Goal: Check status: Check status

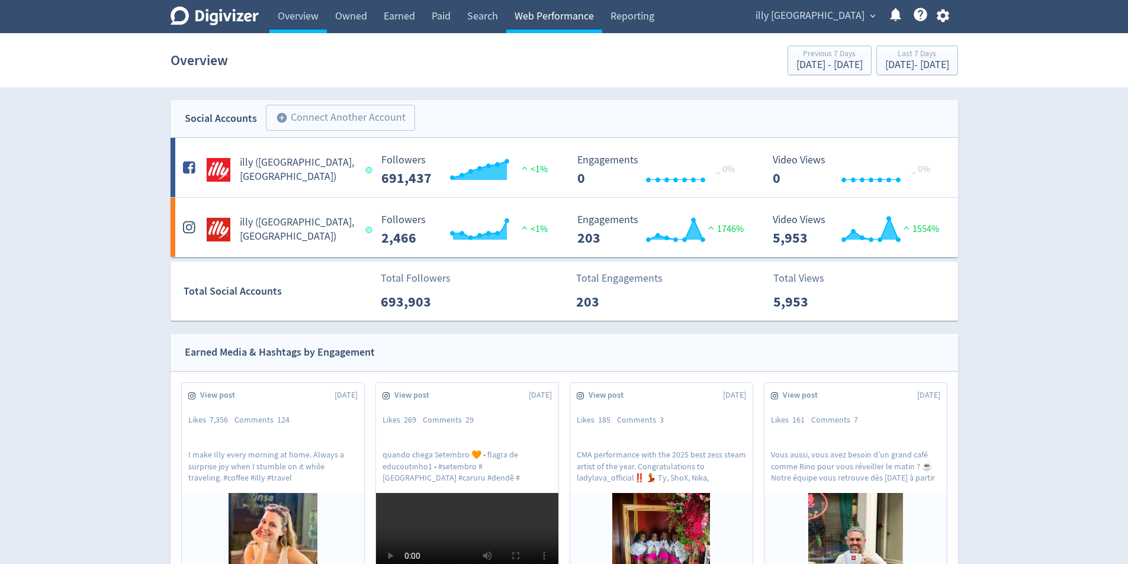
click at [543, 18] on link "Web Performance" at bounding box center [554, 16] width 96 height 33
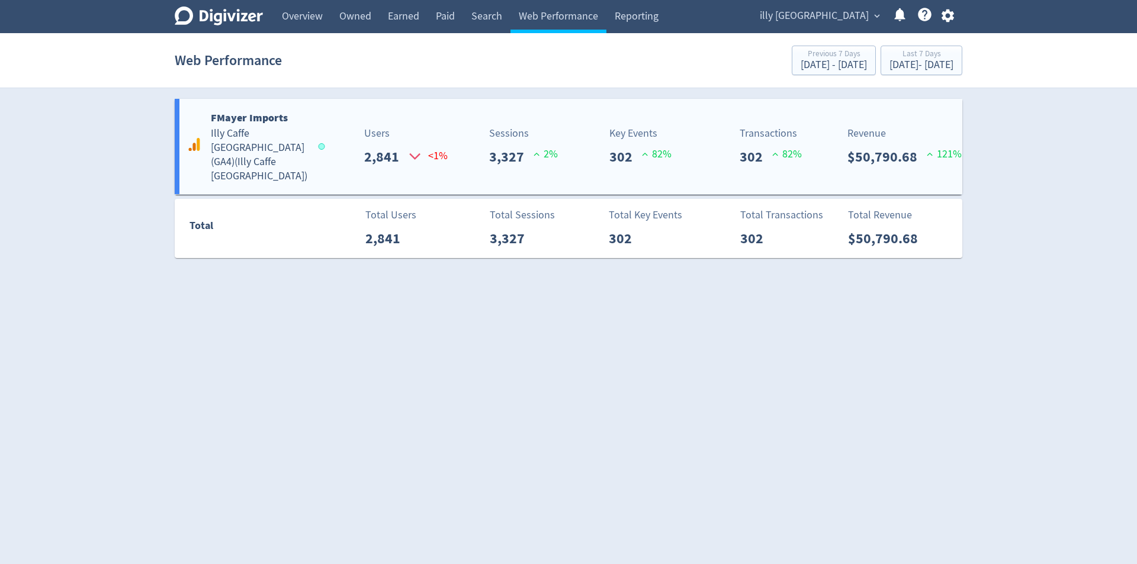
click at [368, 127] on p "Users" at bounding box center [396, 134] width 64 height 16
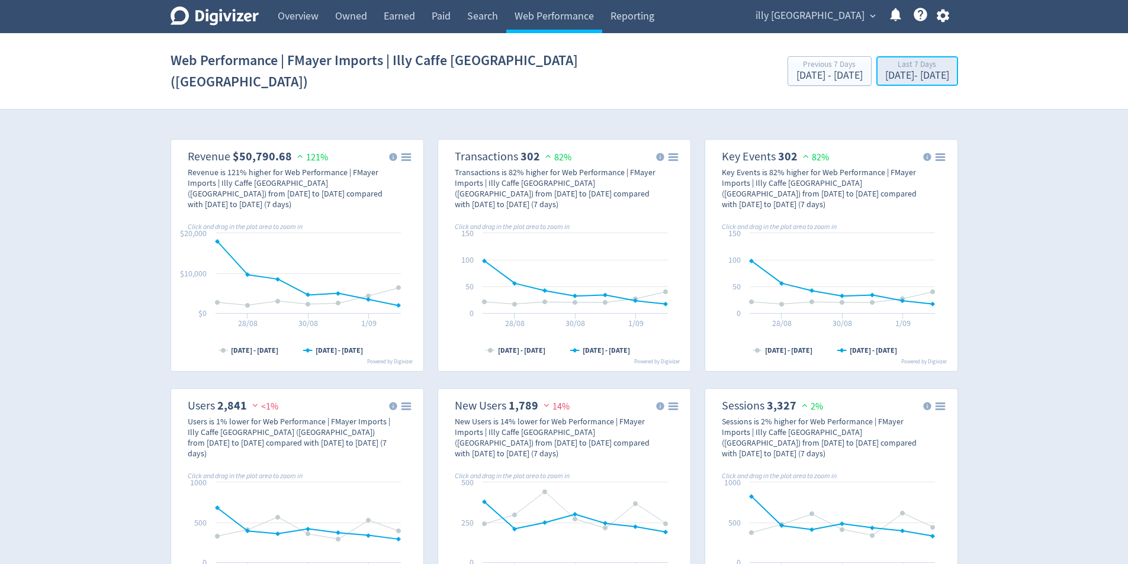
click at [918, 70] on div "[DATE] - [DATE]" at bounding box center [917, 75] width 64 height 11
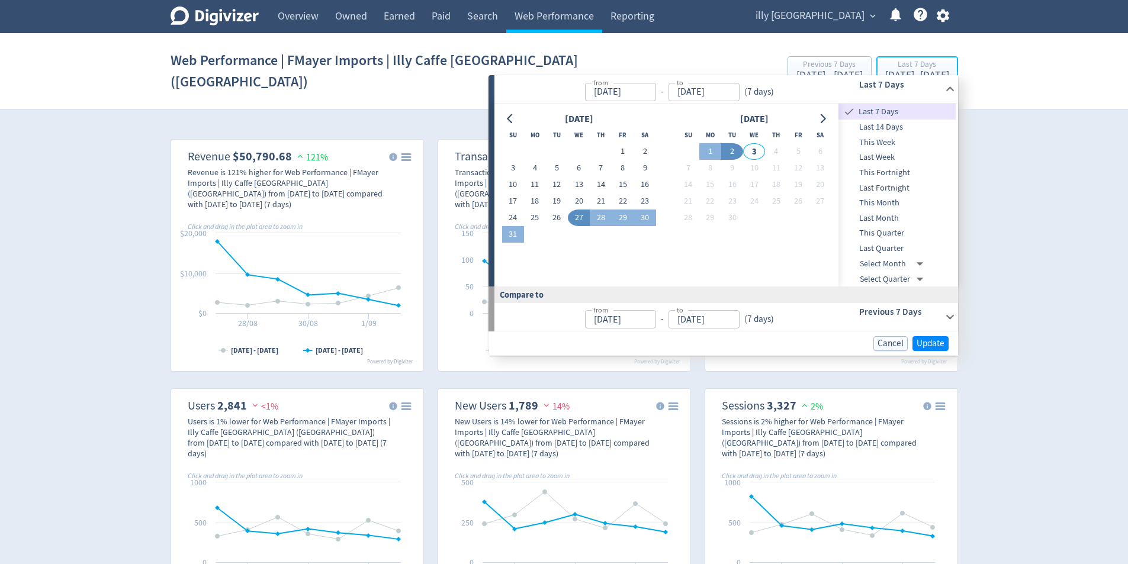
type input "[DATE]"
click at [922, 189] on span "Last Fortnight" at bounding box center [896, 188] width 117 height 13
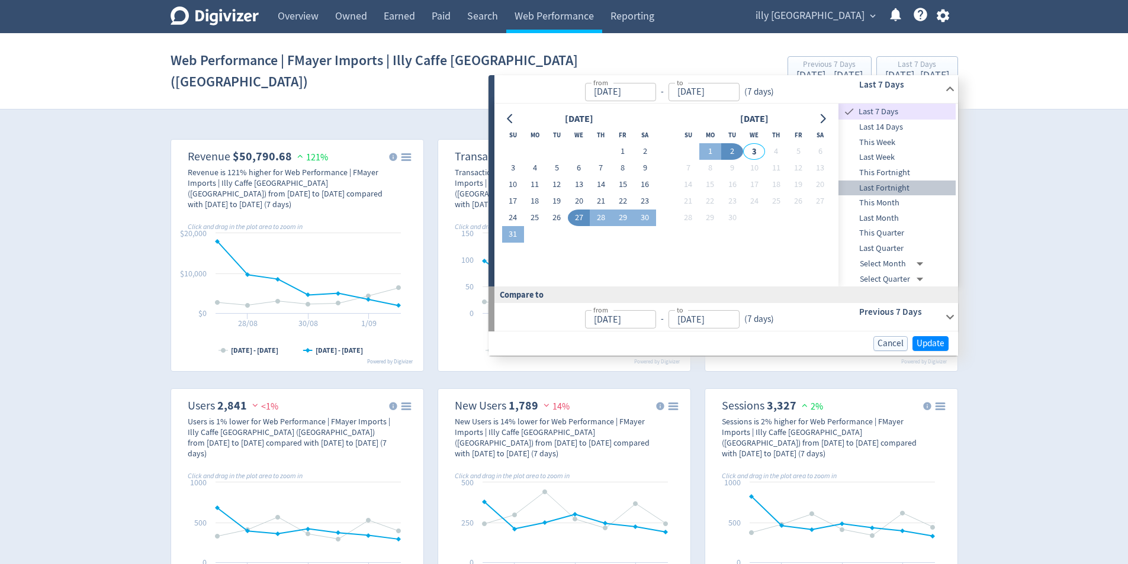
type input "[DATE]"
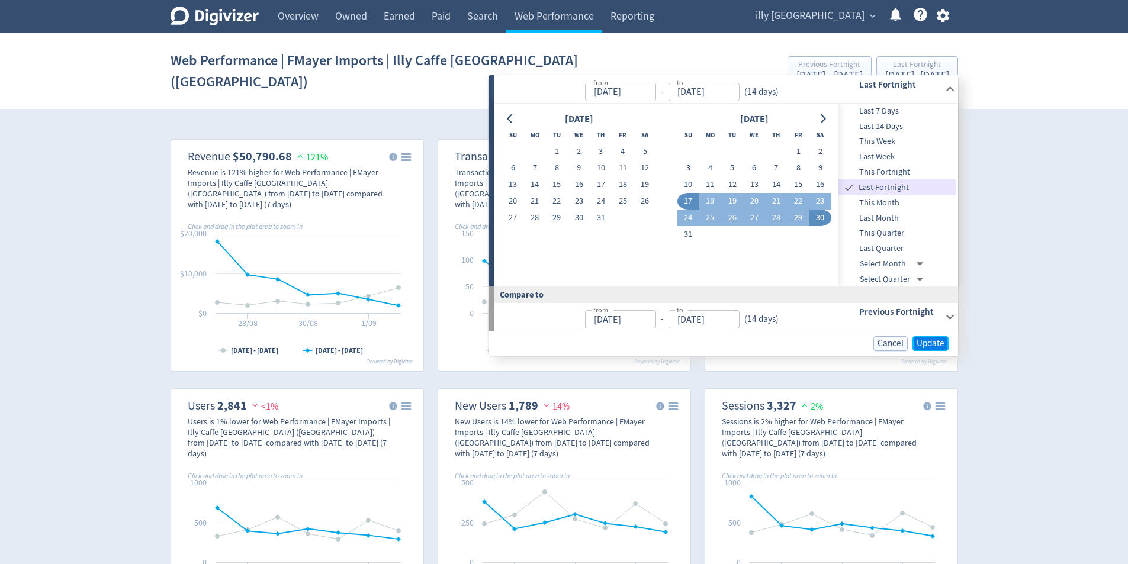
click at [934, 342] on span "Update" at bounding box center [930, 343] width 28 height 9
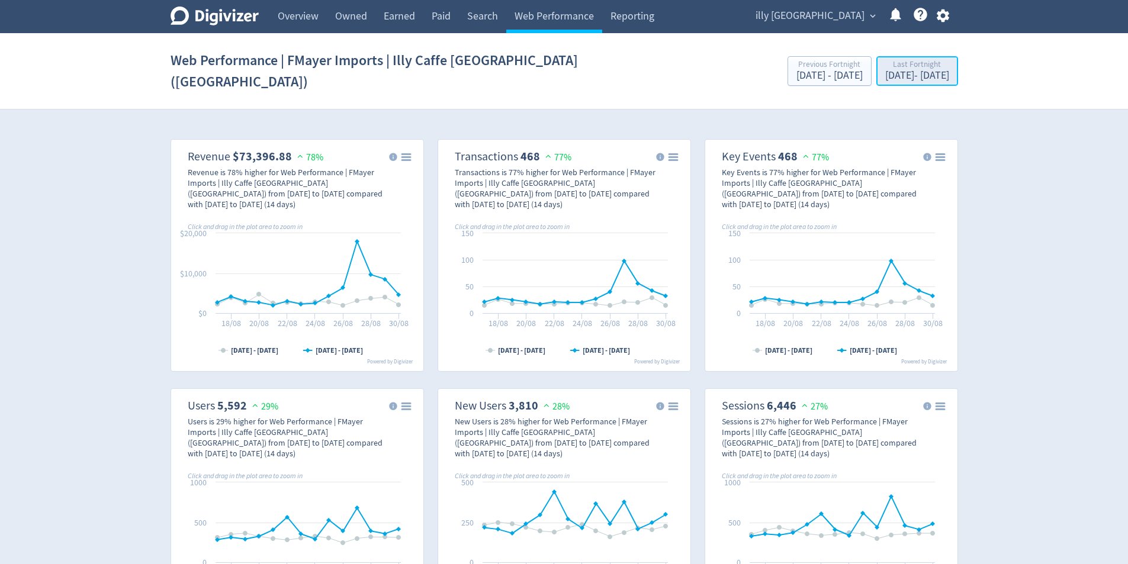
click at [891, 60] on div "Last Fortnight" at bounding box center [917, 65] width 64 height 10
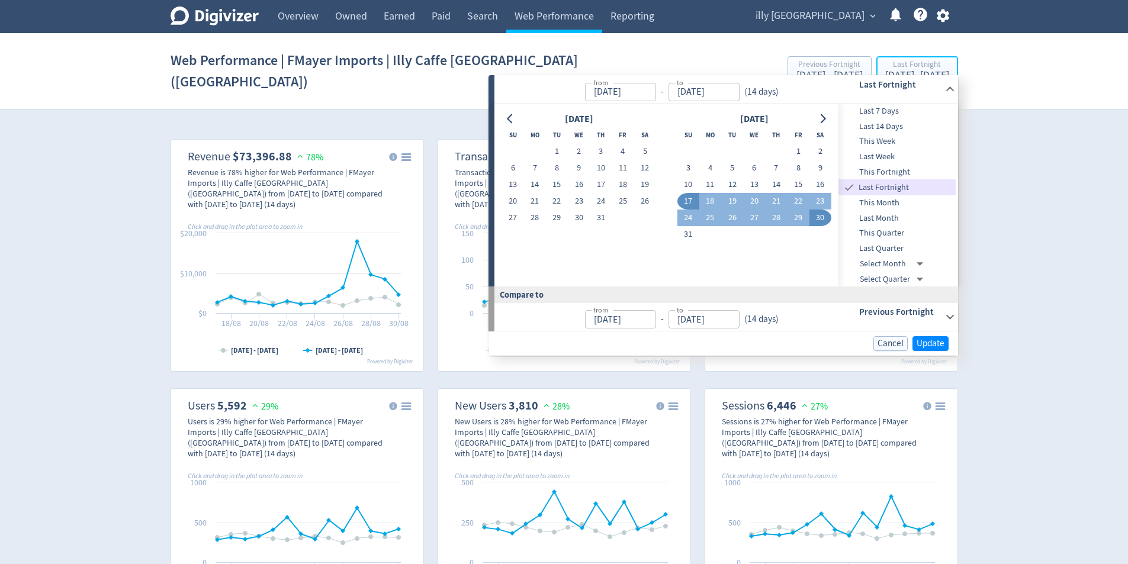
type input "[DATE]"
click at [822, 114] on icon "Go to next month" at bounding box center [822, 118] width 9 height 9
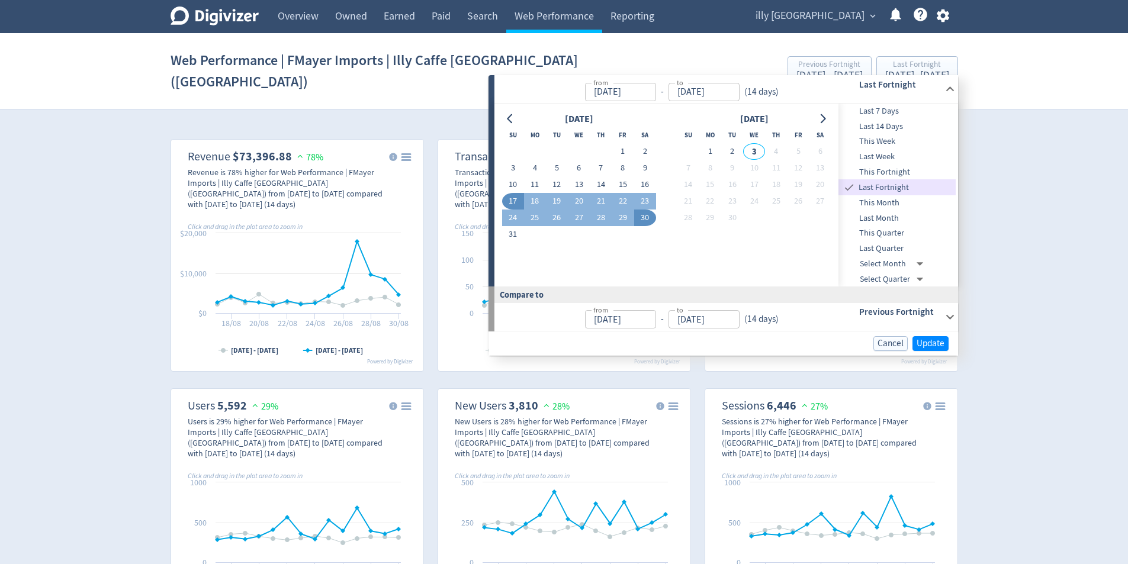
click at [917, 126] on span "Last 14 Days" at bounding box center [896, 126] width 117 height 13
type input "[DATE]"
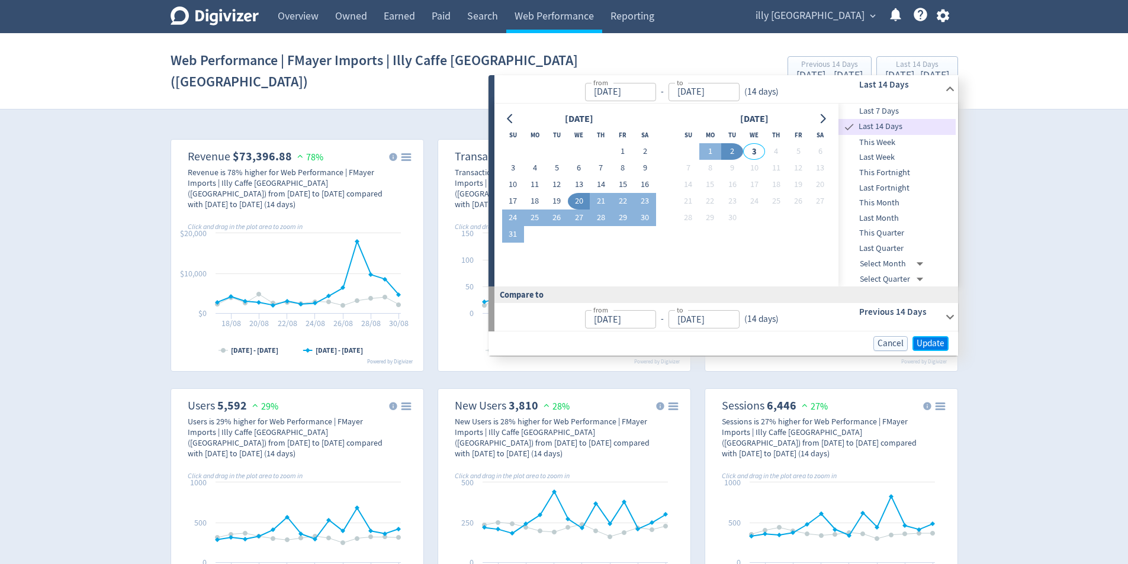
click at [935, 342] on span "Update" at bounding box center [930, 343] width 28 height 9
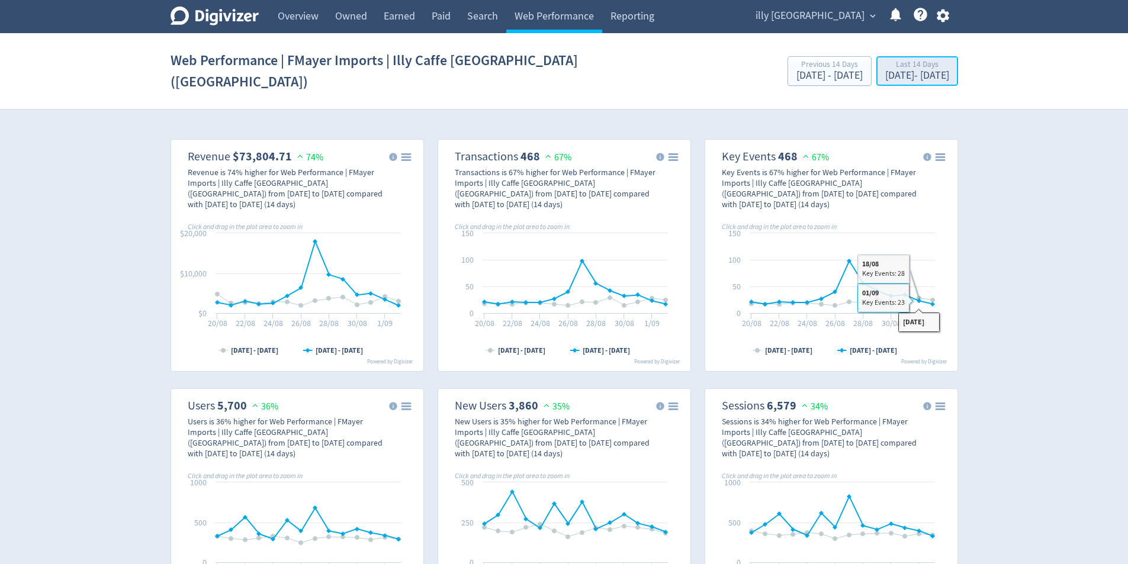
click at [953, 66] on div "Last 14 Days [DATE] - [DATE]" at bounding box center [917, 72] width 75 height 24
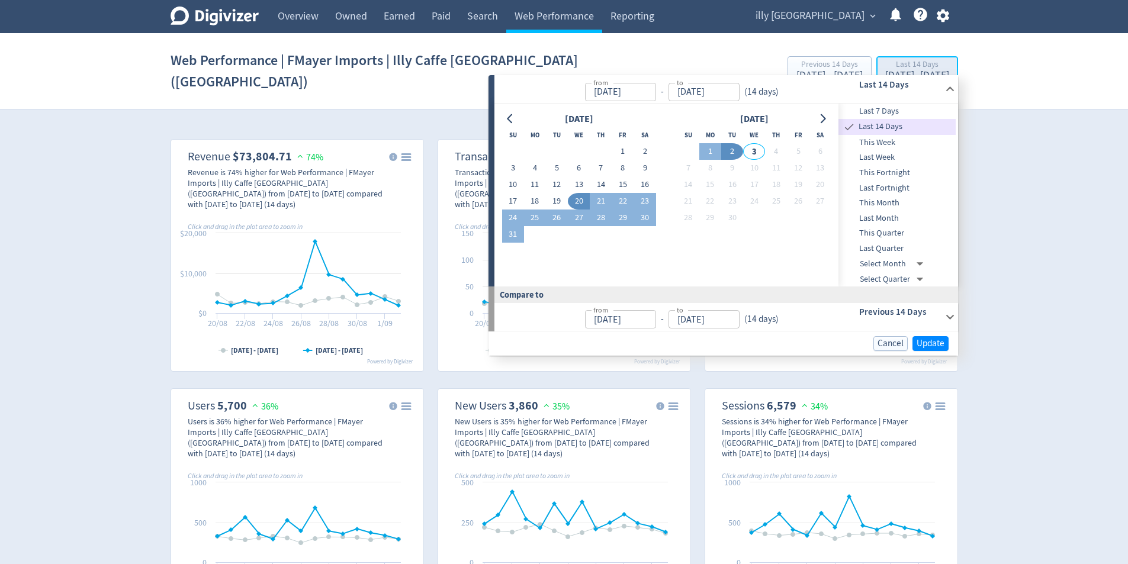
type input "[DATE]"
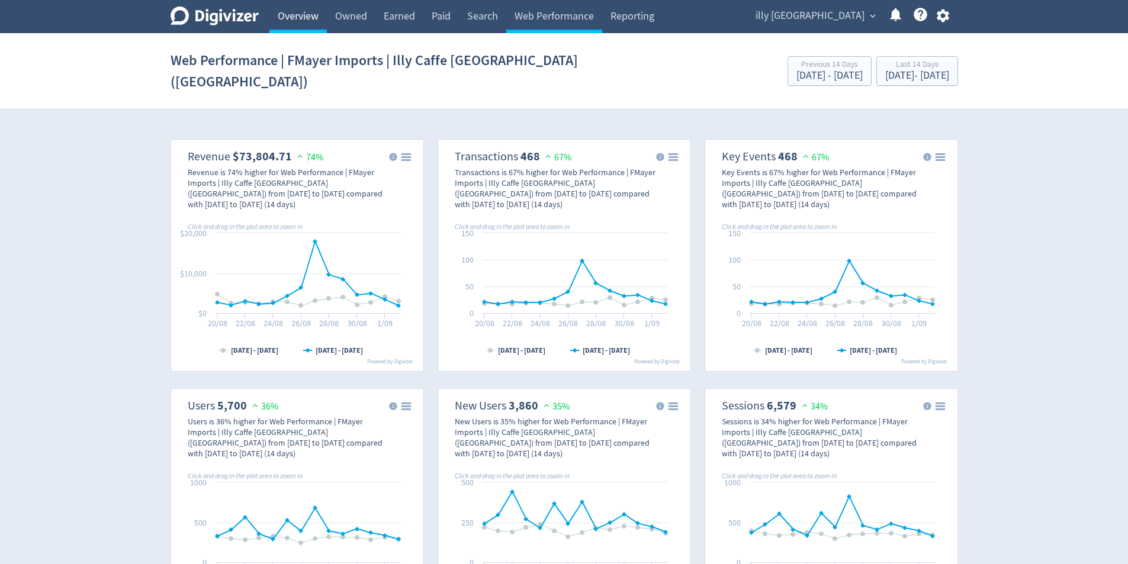
click at [298, 21] on link "Overview" at bounding box center [297, 16] width 57 height 33
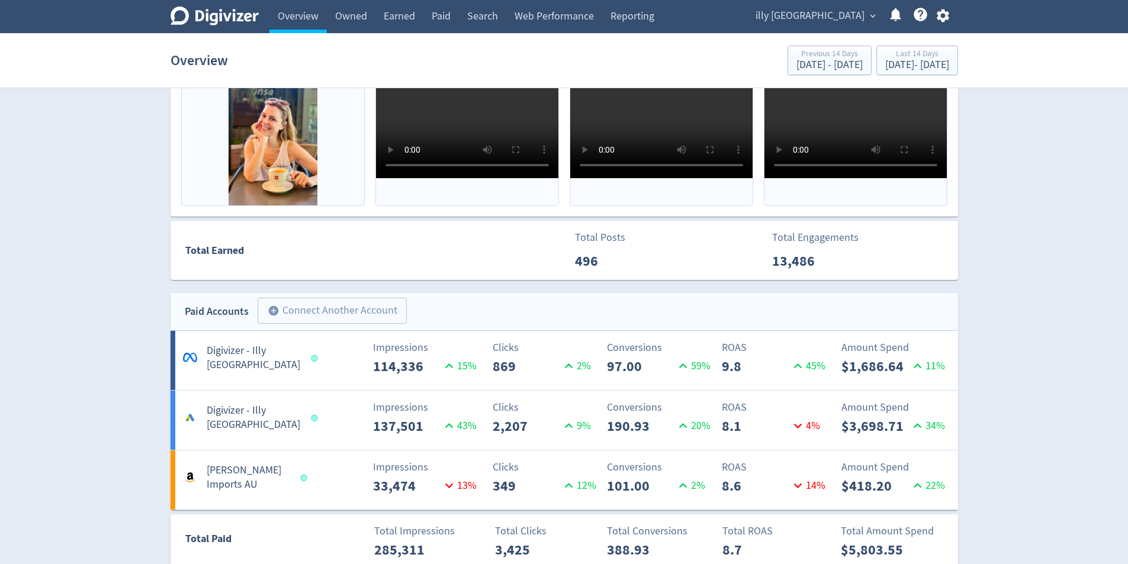
scroll to position [414, 0]
